Goal: Check status

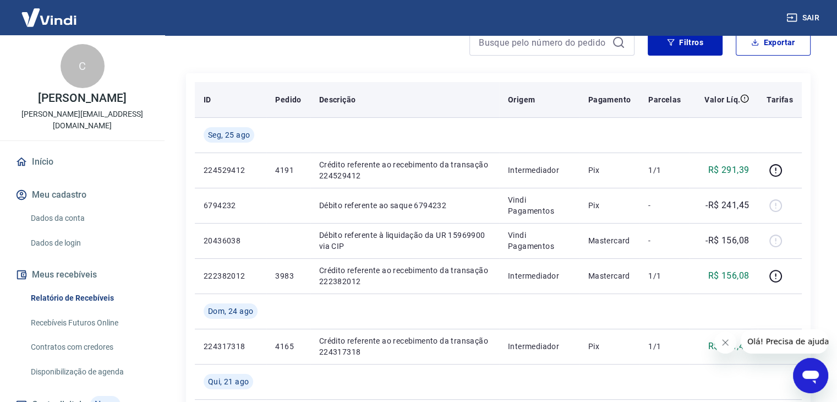
scroll to position [110, 0]
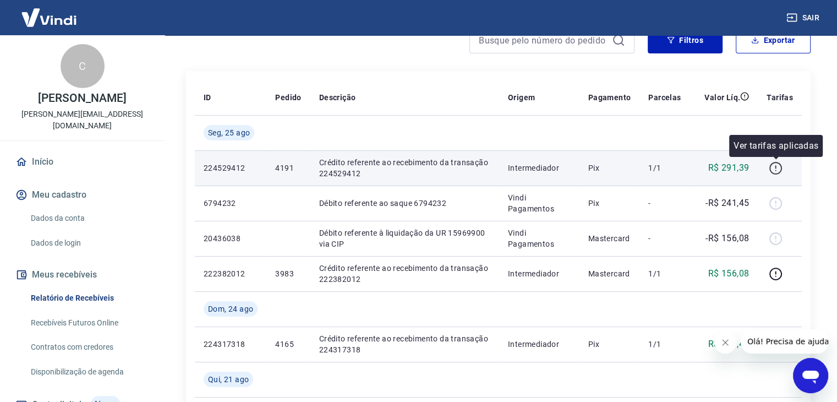
click at [775, 168] on icon "button" at bounding box center [776, 168] width 14 height 14
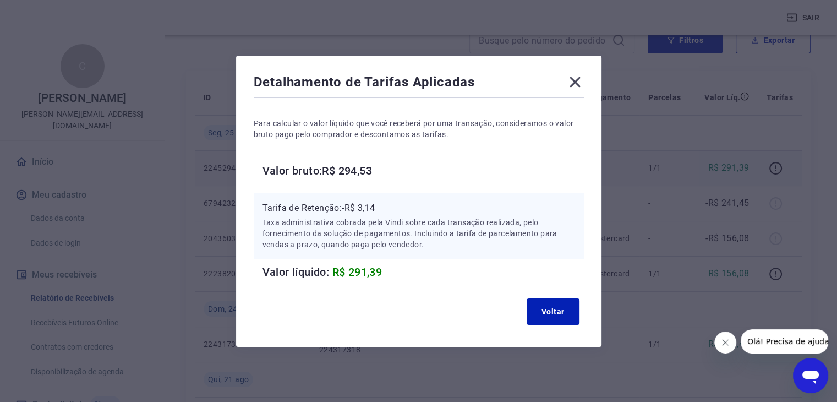
click at [580, 86] on icon at bounding box center [575, 81] width 10 height 10
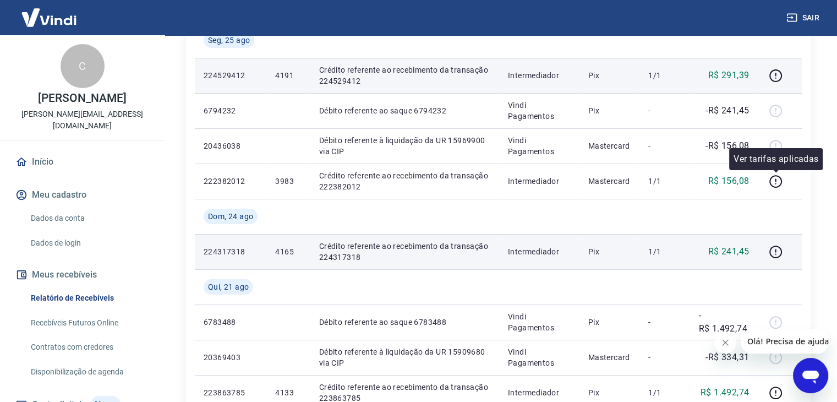
scroll to position [220, 0]
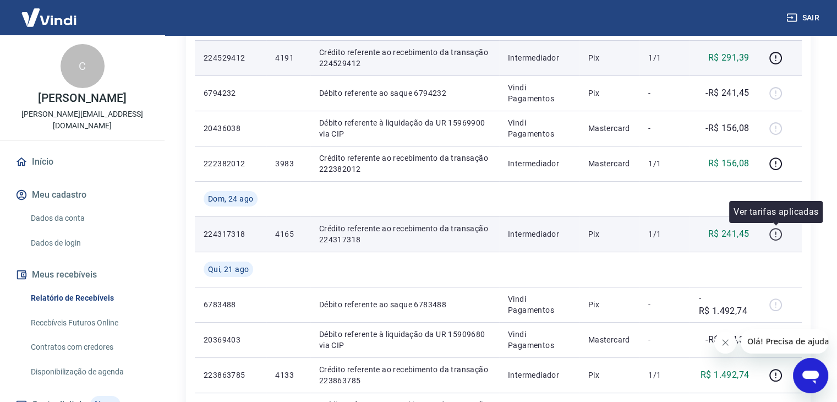
click at [779, 234] on icon "button" at bounding box center [776, 234] width 14 height 14
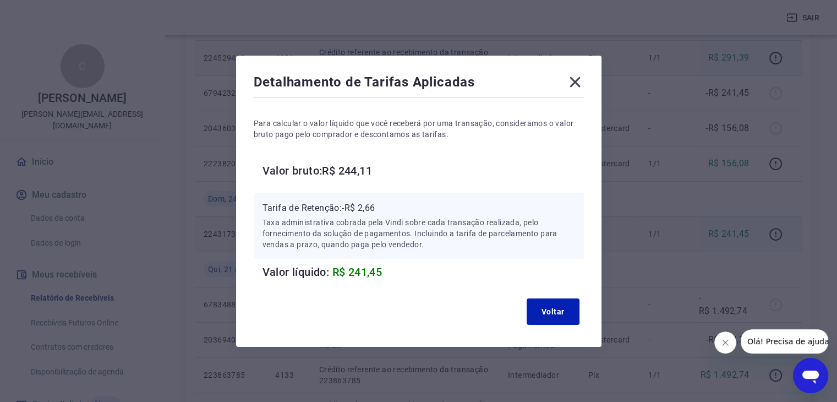
click at [575, 81] on icon at bounding box center [575, 82] width 18 height 18
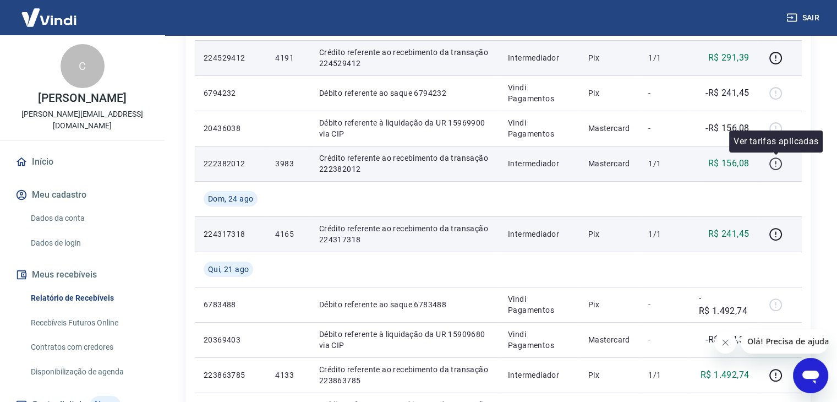
click at [777, 163] on icon "button" at bounding box center [776, 164] width 14 height 14
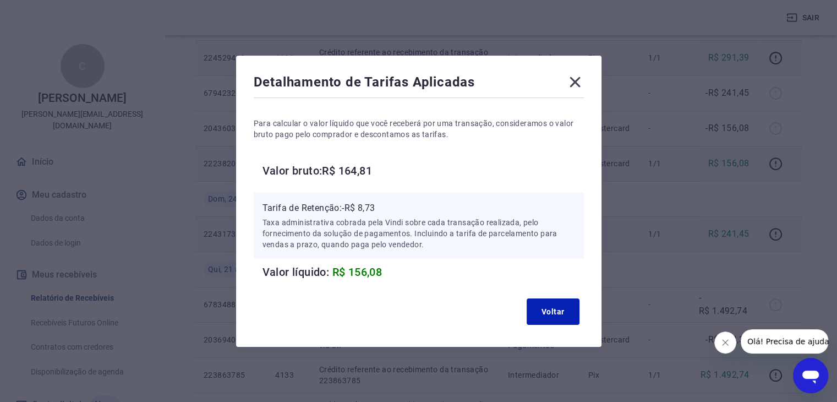
click at [579, 82] on icon at bounding box center [575, 81] width 10 height 10
